Goal: Information Seeking & Learning: Learn about a topic

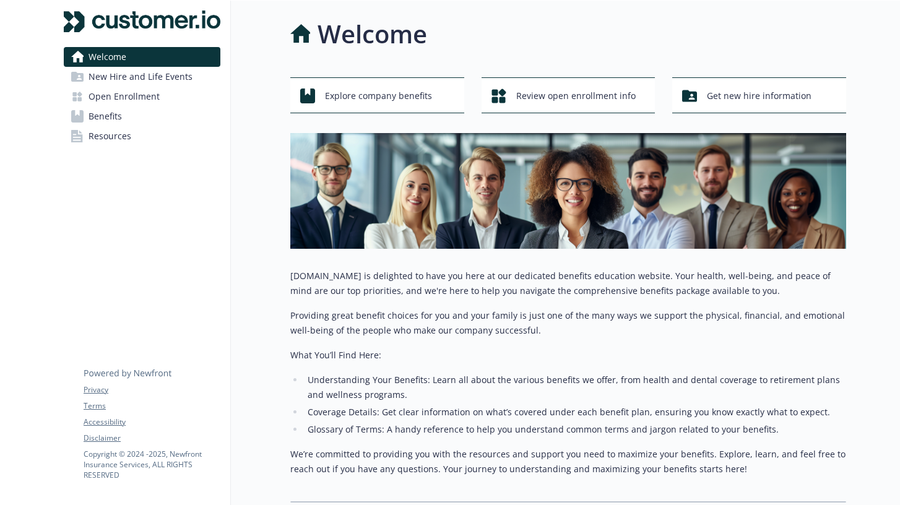
click at [162, 77] on span "New Hire and Life Events" at bounding box center [140, 77] width 104 height 20
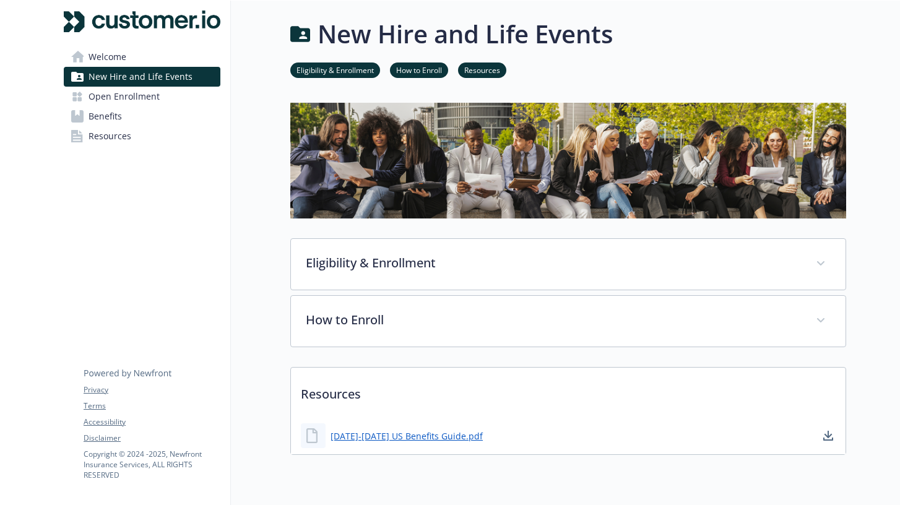
click at [110, 112] on span "Benefits" at bounding box center [104, 116] width 33 height 20
